Goal: Check status: Check status

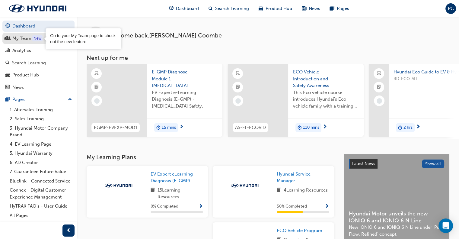
click at [24, 38] on div "My Team" at bounding box center [21, 38] width 19 height 7
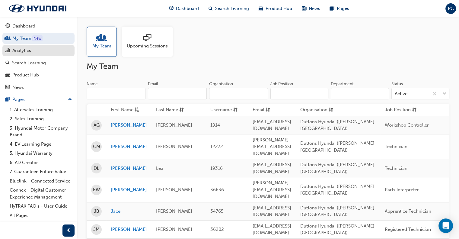
click at [27, 53] on div "Analytics" at bounding box center [21, 50] width 19 height 7
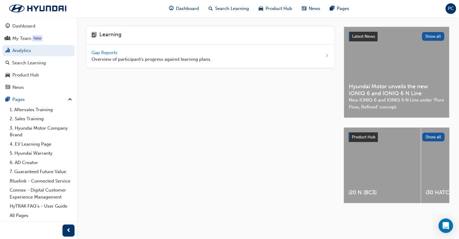
click at [99, 54] on span "Gap Reports" at bounding box center [104, 52] width 27 height 5
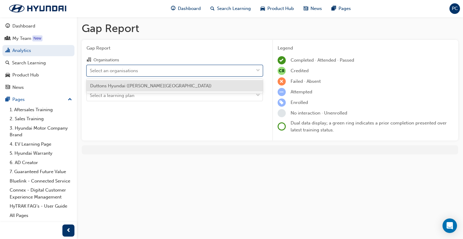
click at [113, 70] on div "Select an organisations" at bounding box center [114, 70] width 48 height 7
click at [90, 70] on input "Organisations option Duttons Hyundai ([PERSON_NAME] Bridge) focused, 1 of 1. 1 …" at bounding box center [90, 70] width 1 height 5
drag, startPoint x: 114, startPoint y: 87, endPoint x: 114, endPoint y: 94, distance: 6.9
click at [114, 87] on span "Duttons Hyundai ([PERSON_NAME][GEOGRAPHIC_DATA])" at bounding box center [151, 85] width 122 height 5
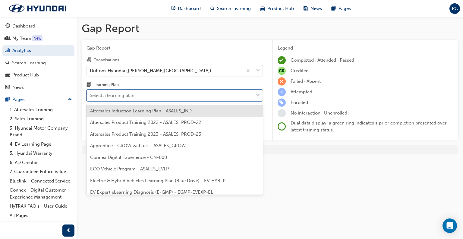
click at [115, 95] on div "Select a learning plan" at bounding box center [112, 95] width 45 height 7
click at [90, 95] on input "Learning Plan option Aftersales Induction Learning Plan - ASALES_IND focused, 1…" at bounding box center [90, 95] width 1 height 5
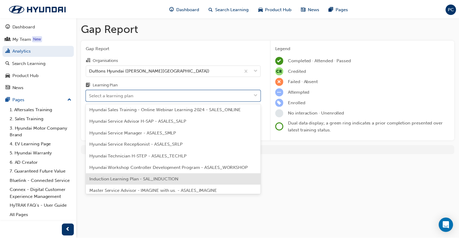
scroll to position [151, 0]
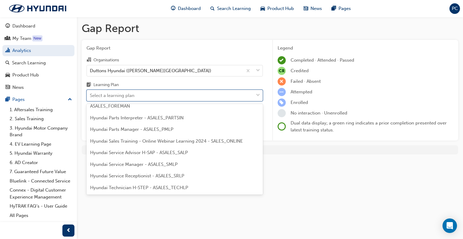
click at [133, 151] on span "Hyundai Service Advisor H-SAP - ASALES_SALP" at bounding box center [139, 152] width 98 height 5
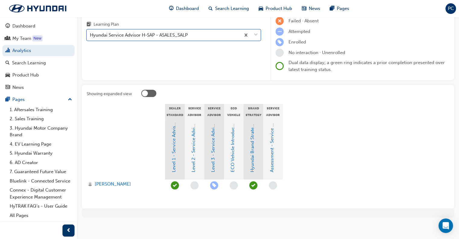
scroll to position [63, 0]
